Goal: Information Seeking & Learning: Find specific fact

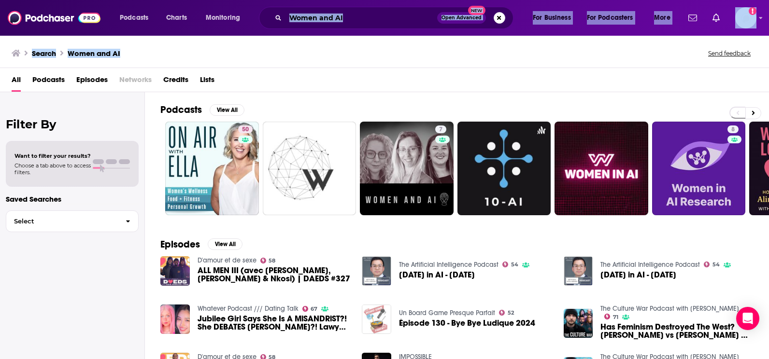
drag, startPoint x: 582, startPoint y: 49, endPoint x: 412, endPoint y: 23, distance: 172.0
click at [412, 23] on div "Podcasts Charts Monitoring Women and AI Open Advanced New For Business For Podc…" at bounding box center [384, 179] width 769 height 359
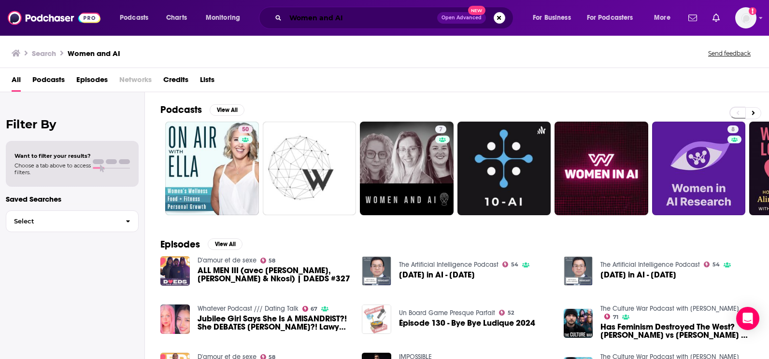
click at [400, 23] on input "Women and AI" at bounding box center [362, 17] width 152 height 15
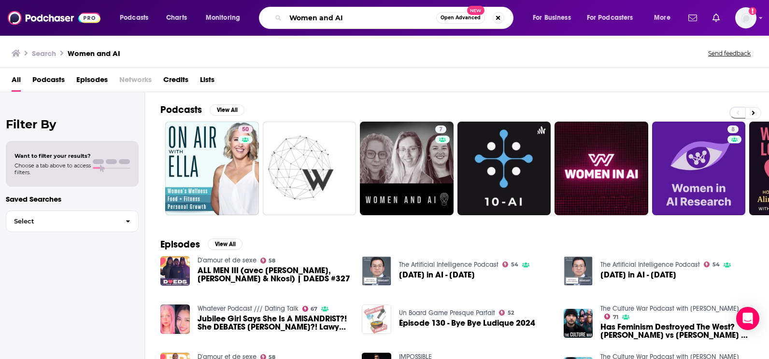
click at [400, 23] on input "Women and AI" at bounding box center [361, 17] width 151 height 15
click at [385, 15] on input "Women and AI" at bounding box center [361, 17] width 151 height 15
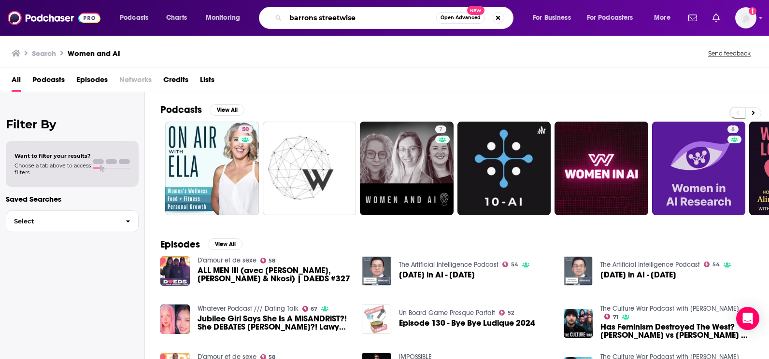
type input "barrons streetwise"
